Goal: Information Seeking & Learning: Check status

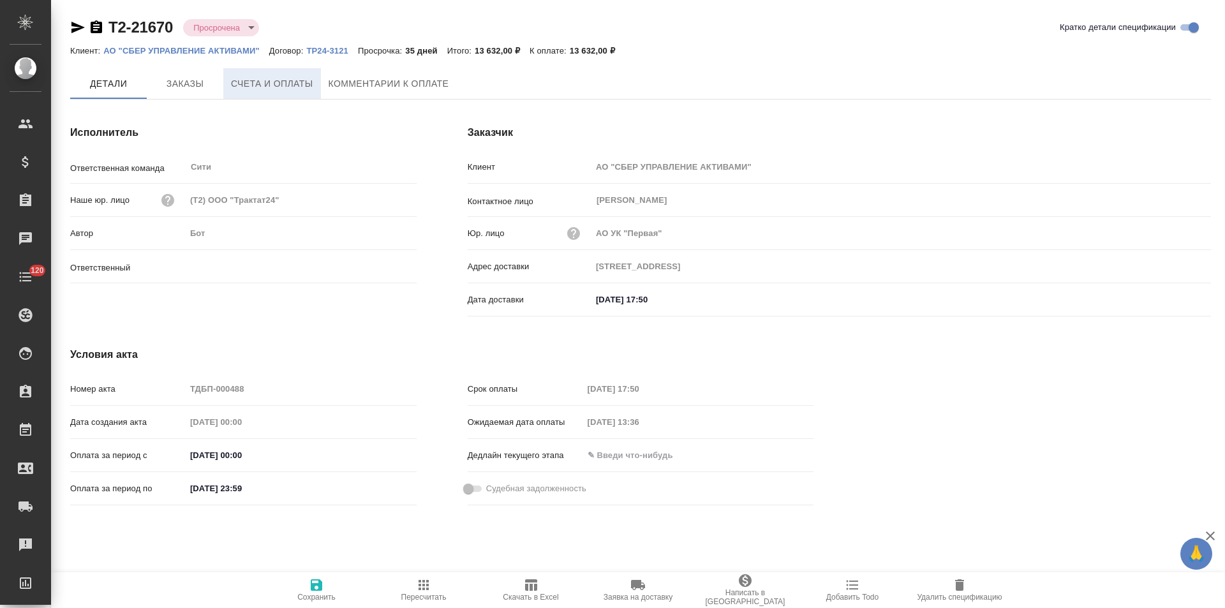
type input "Лямина Надежда"
click at [360, 94] on button "Комментарии к оплате" at bounding box center [389, 83] width 136 height 31
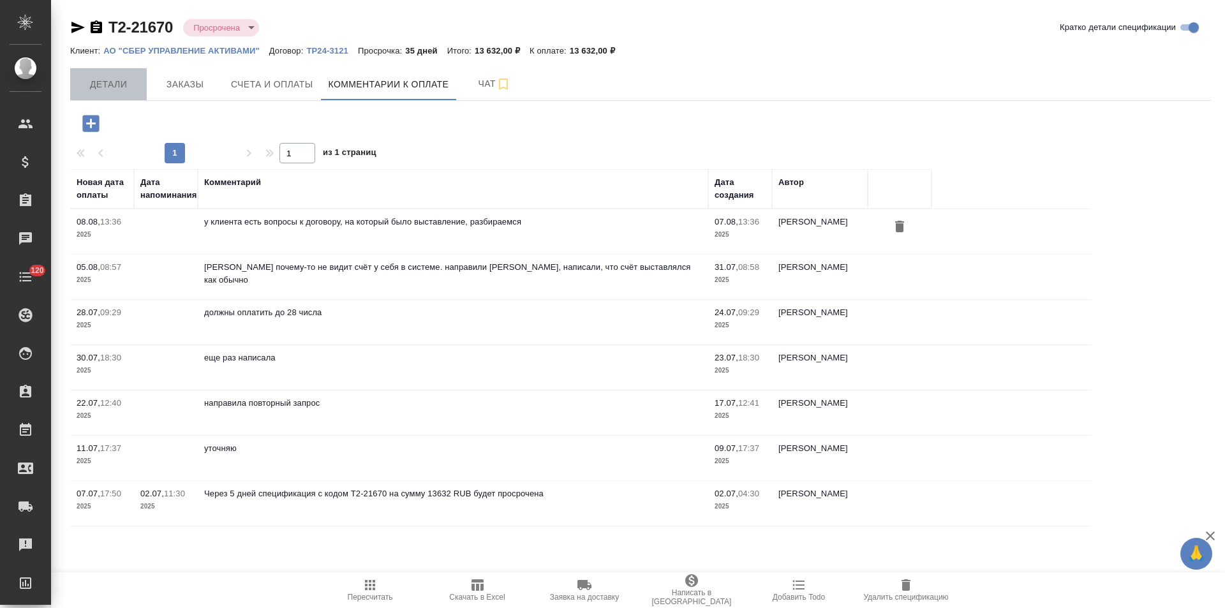
click at [101, 91] on span "Детали" at bounding box center [108, 85] width 61 height 16
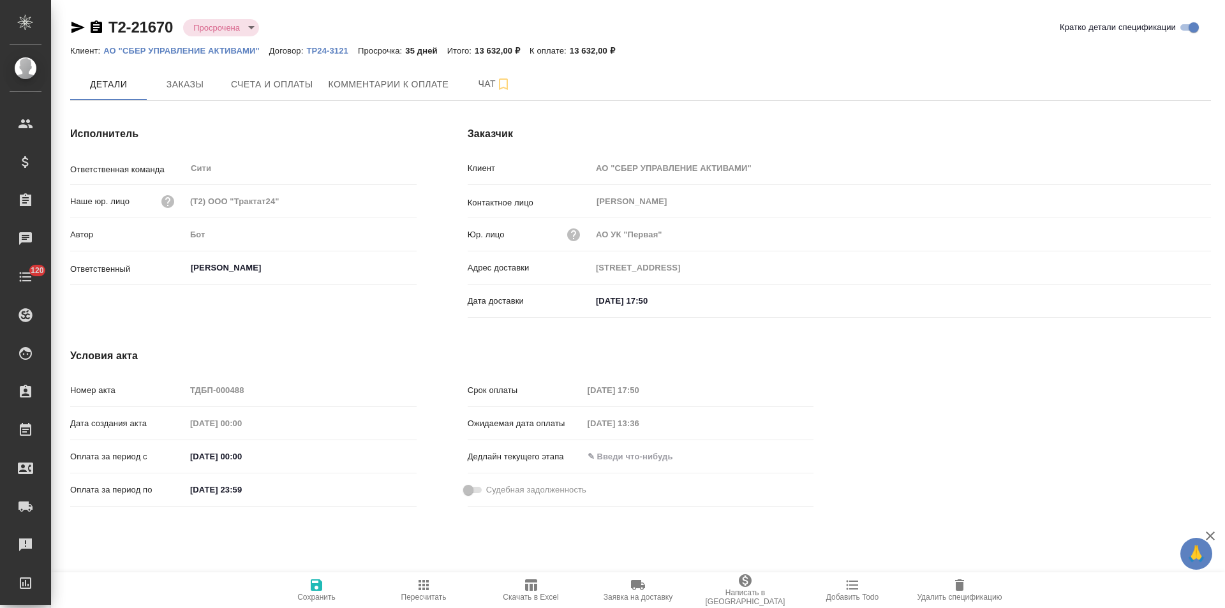
click at [75, 27] on icon "button" at bounding box center [77, 27] width 15 height 15
click at [405, 97] on button "Комментарии к оплате" at bounding box center [389, 84] width 136 height 32
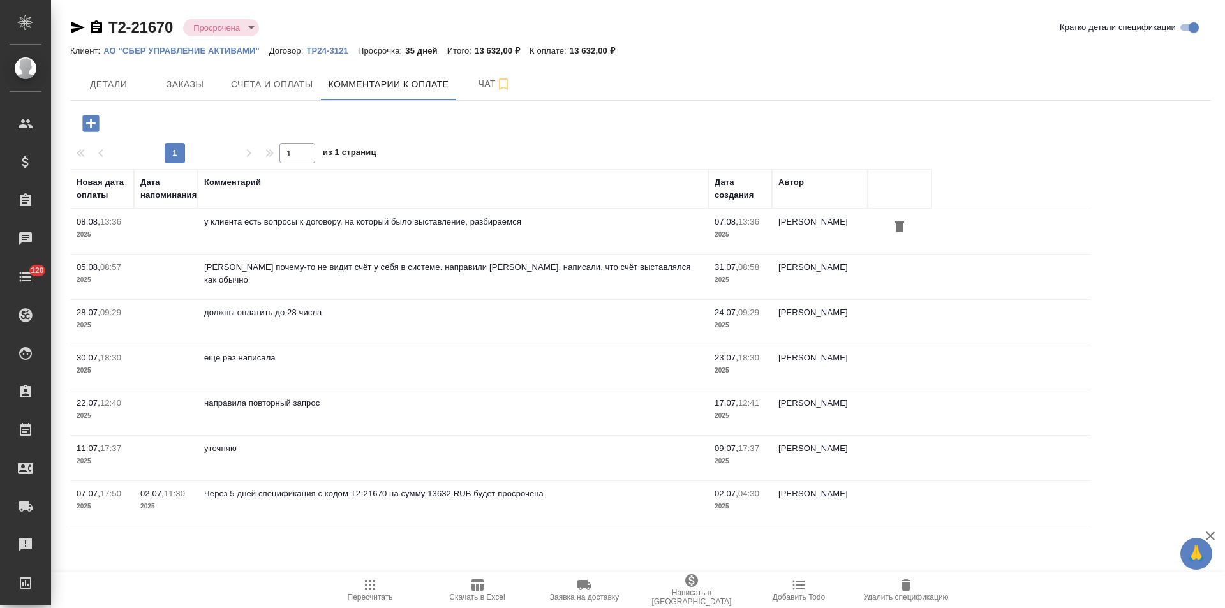
click at [80, 31] on icon "button" at bounding box center [77, 27] width 15 height 15
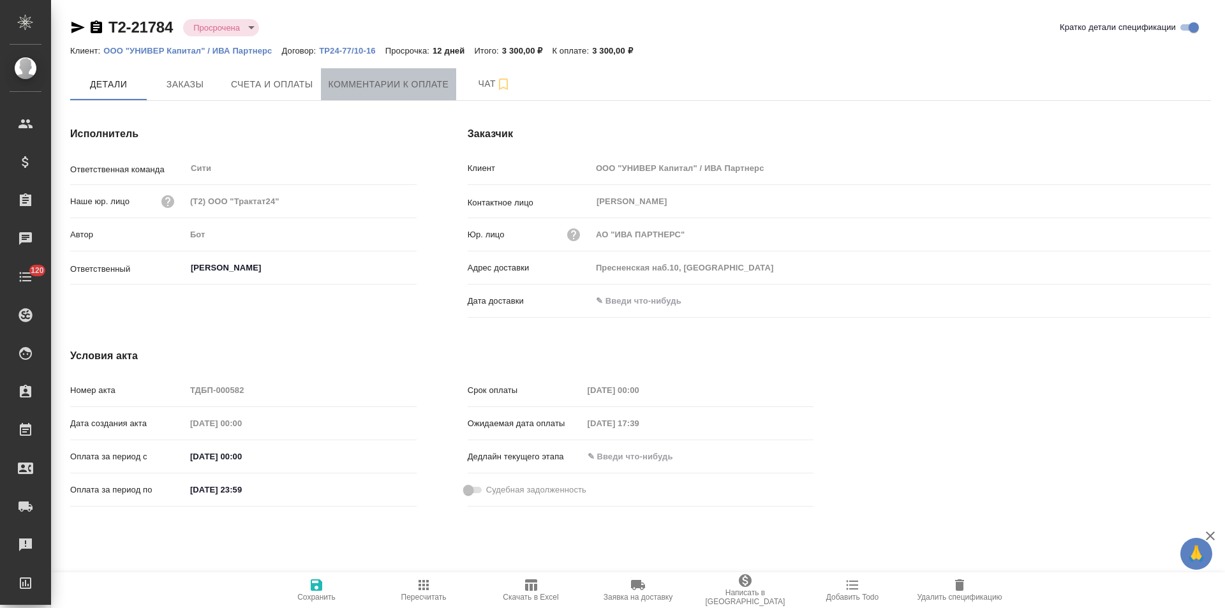
click at [378, 93] on button "Комментарии к оплате" at bounding box center [389, 84] width 136 height 32
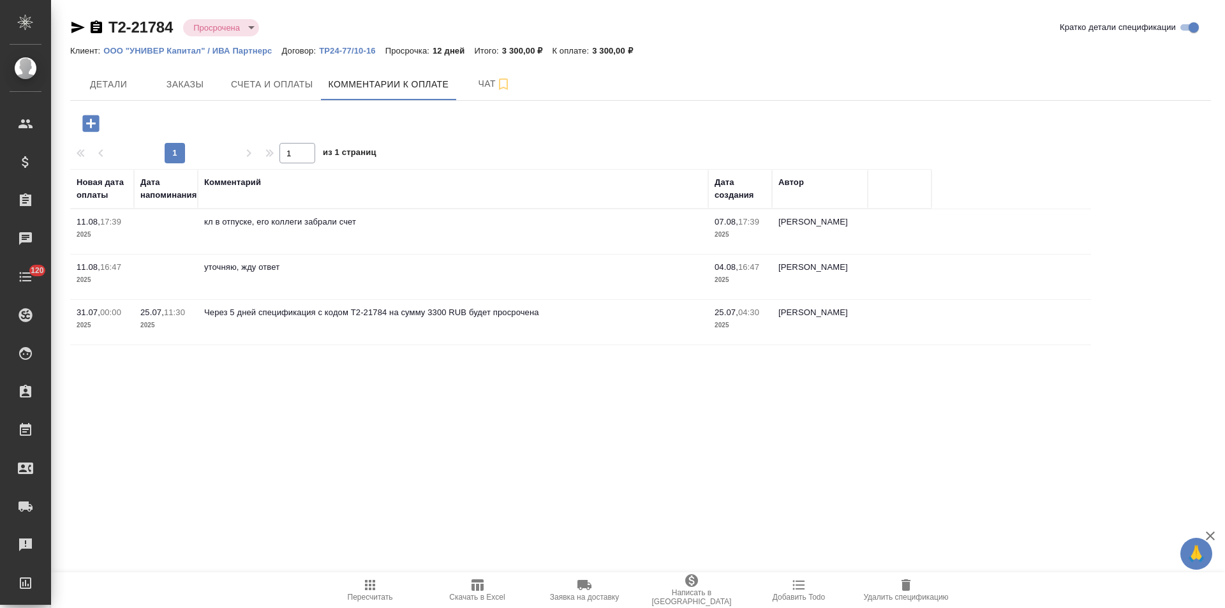
click at [94, 29] on icon "button" at bounding box center [96, 26] width 11 height 13
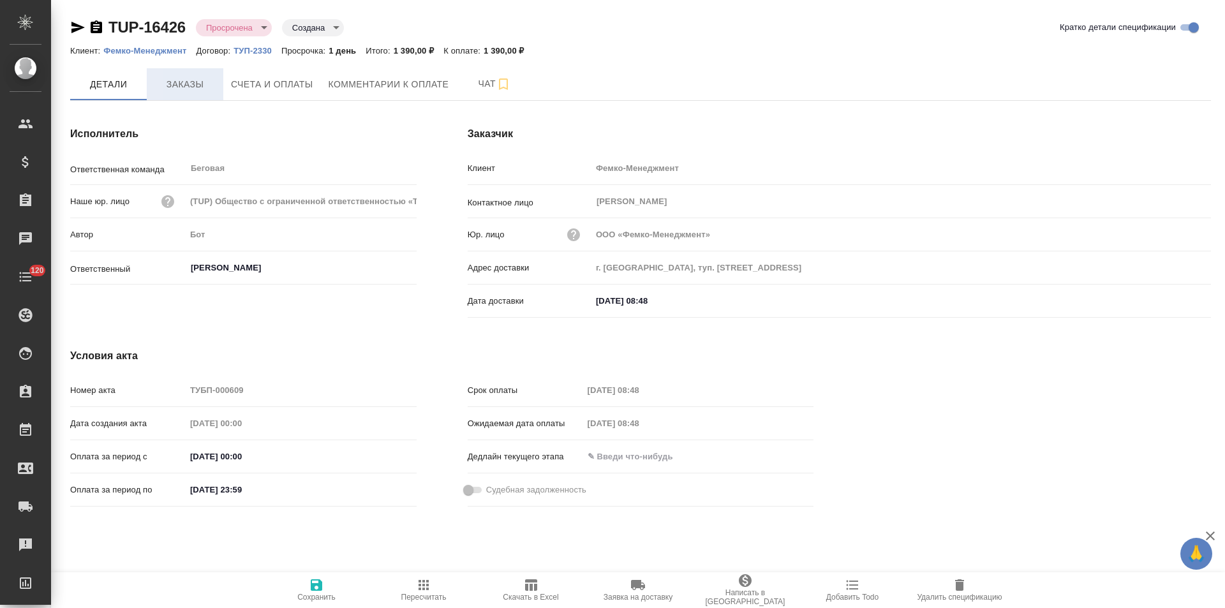
click at [168, 83] on span "Заказы" at bounding box center [184, 85] width 61 height 16
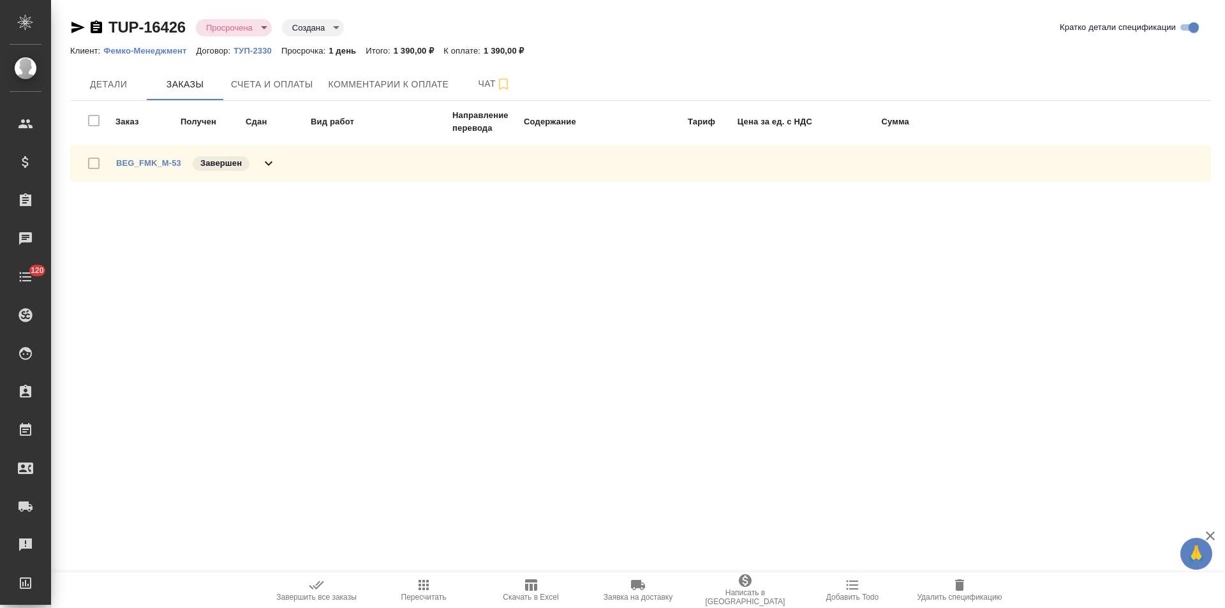
click at [265, 163] on icon at bounding box center [268, 163] width 15 height 15
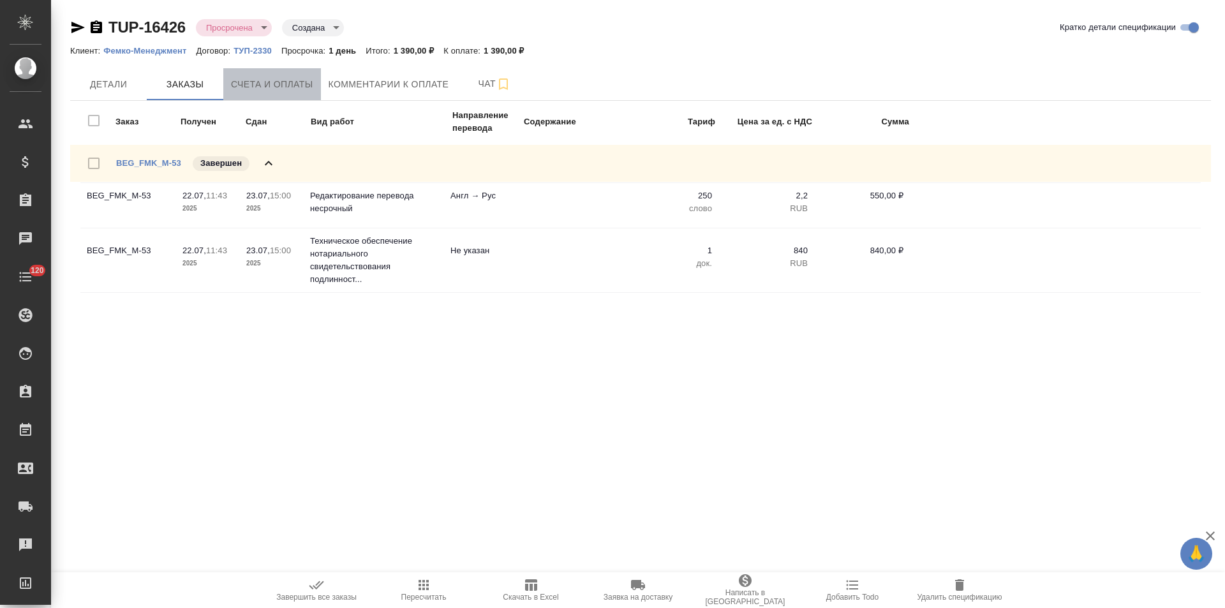
click at [298, 87] on span "Счета и оплаты" at bounding box center [272, 85] width 82 height 16
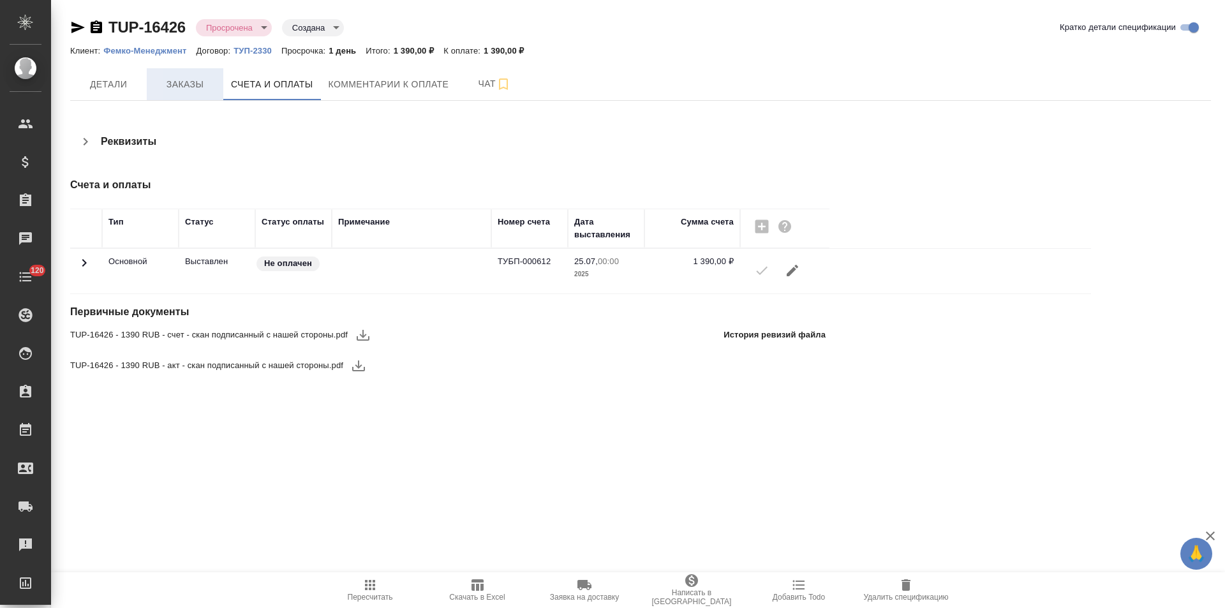
click at [191, 85] on span "Заказы" at bounding box center [184, 85] width 61 height 16
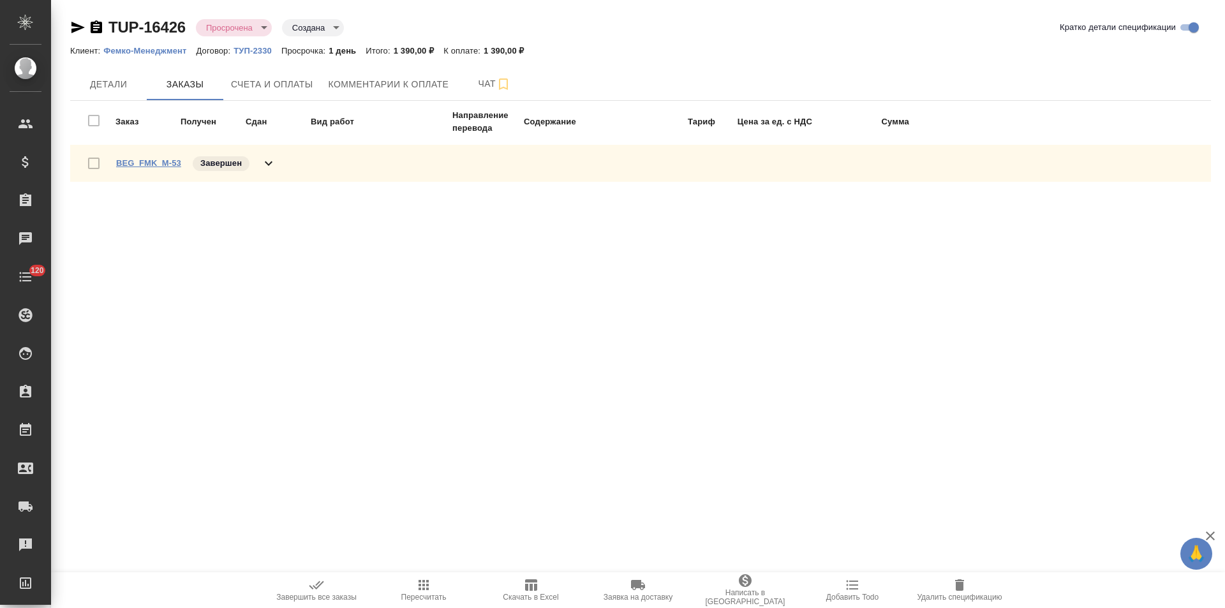
click at [167, 163] on link "BEG_FMK_M-53" at bounding box center [148, 163] width 65 height 10
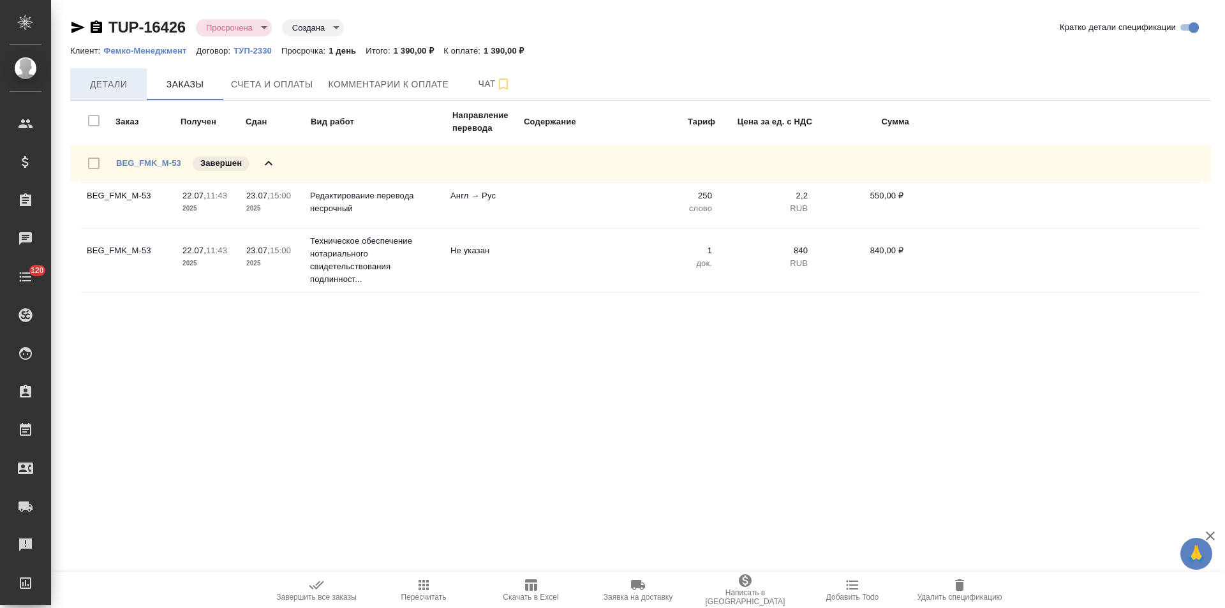
click at [98, 90] on span "Детали" at bounding box center [108, 85] width 61 height 16
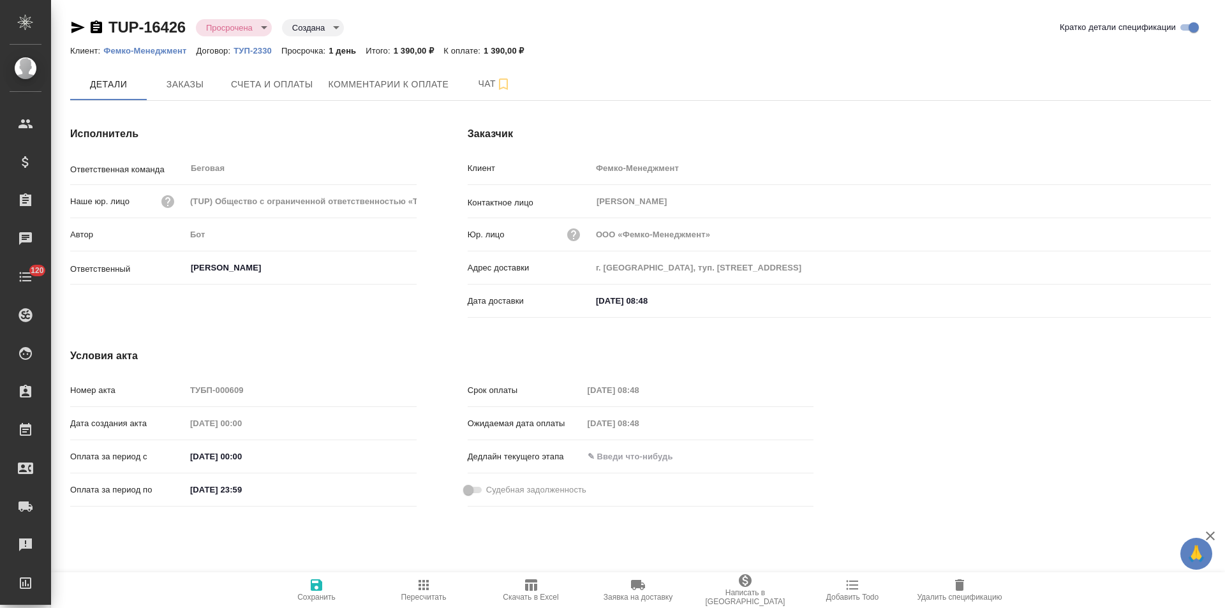
drag, startPoint x: 78, startPoint y: 26, endPoint x: 212, endPoint y: 136, distance: 173.1
click at [78, 26] on icon "button" at bounding box center [77, 27] width 13 height 11
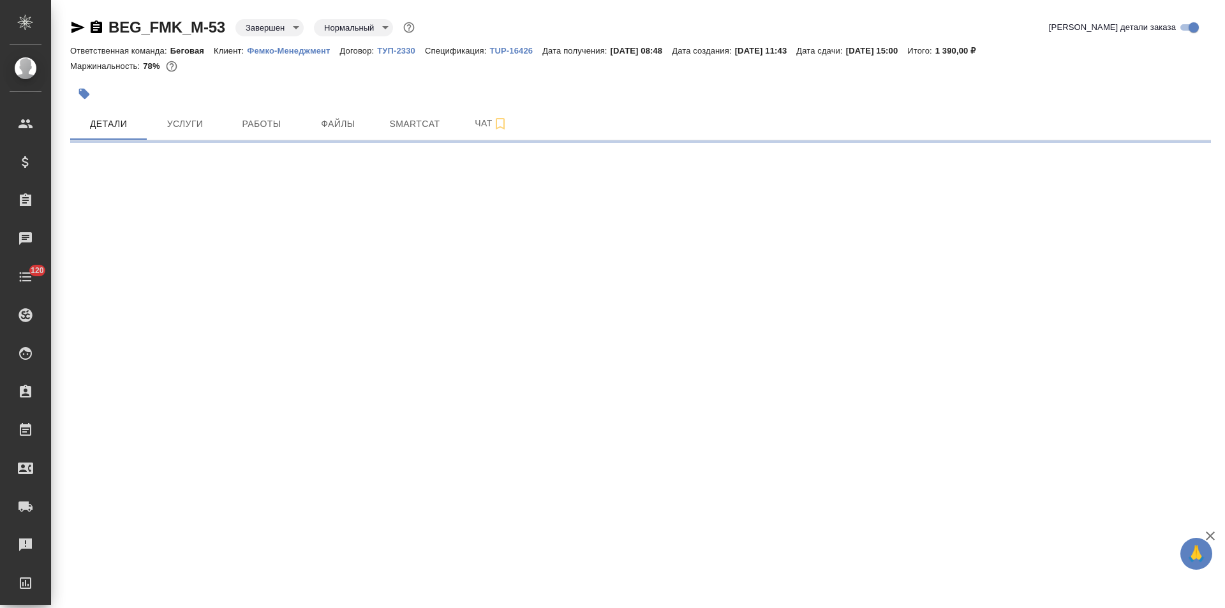
select select "RU"
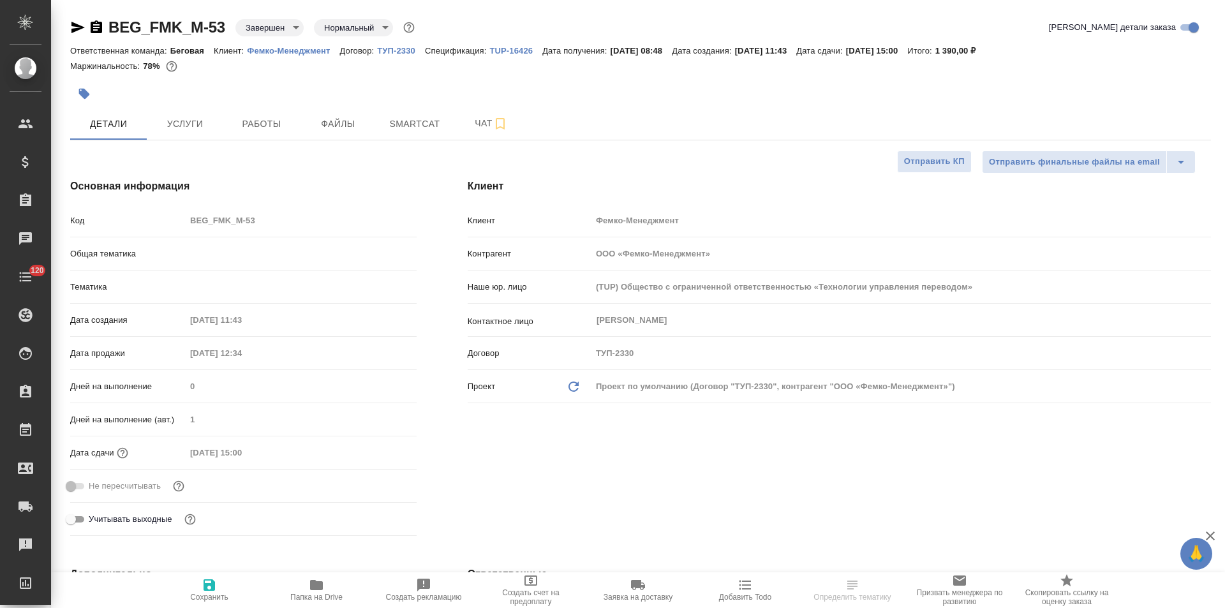
type textarea "x"
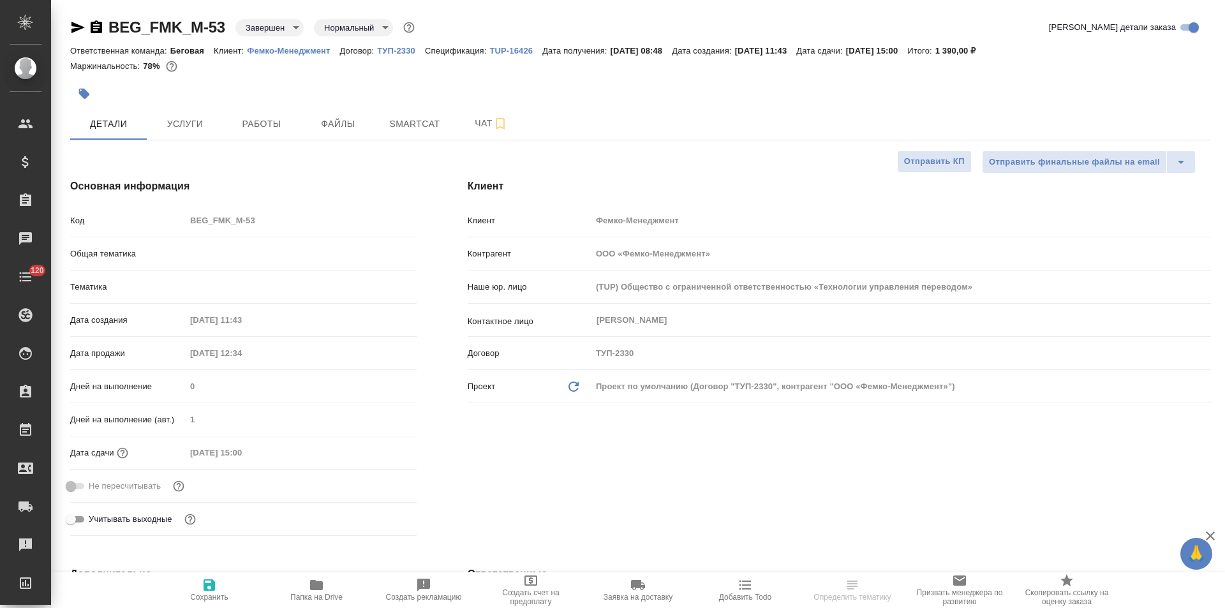
type textarea "x"
